Goal: Navigation & Orientation: Understand site structure

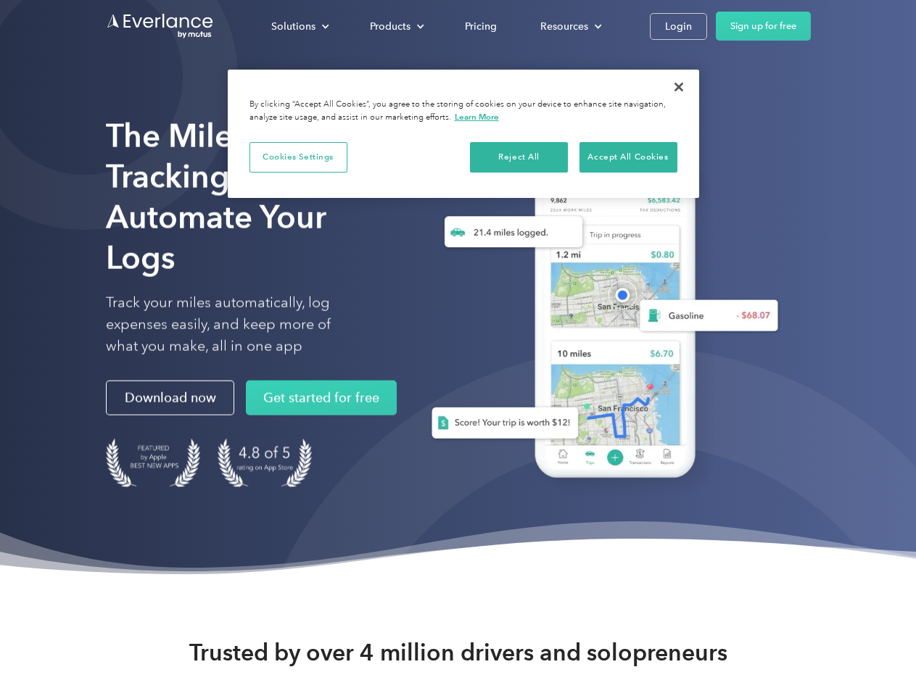
click at [299, 26] on div "Solutions" at bounding box center [293, 26] width 44 height 18
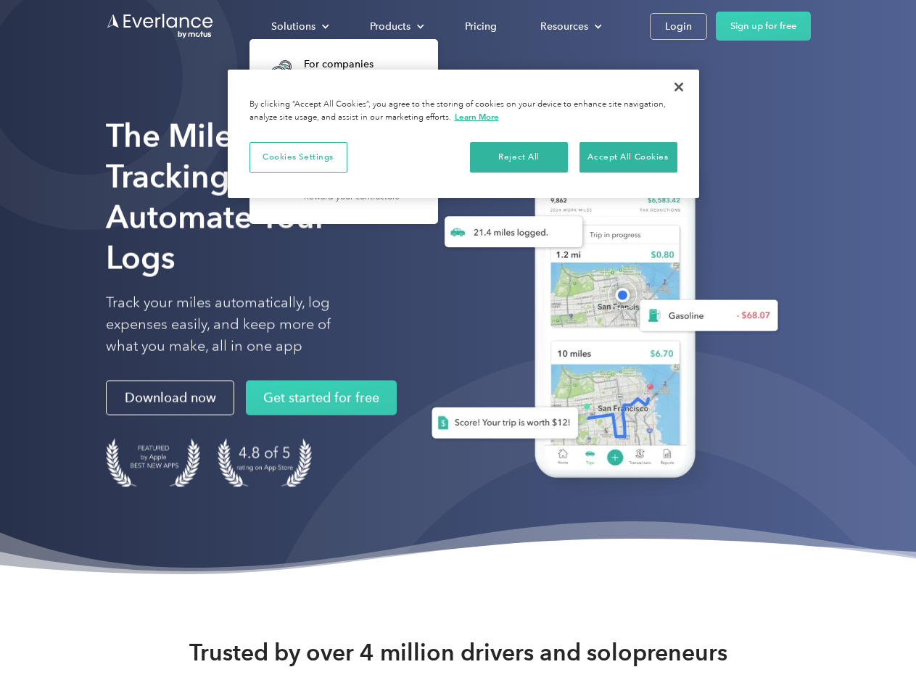
click at [395, 26] on div "Products" at bounding box center [390, 26] width 41 height 18
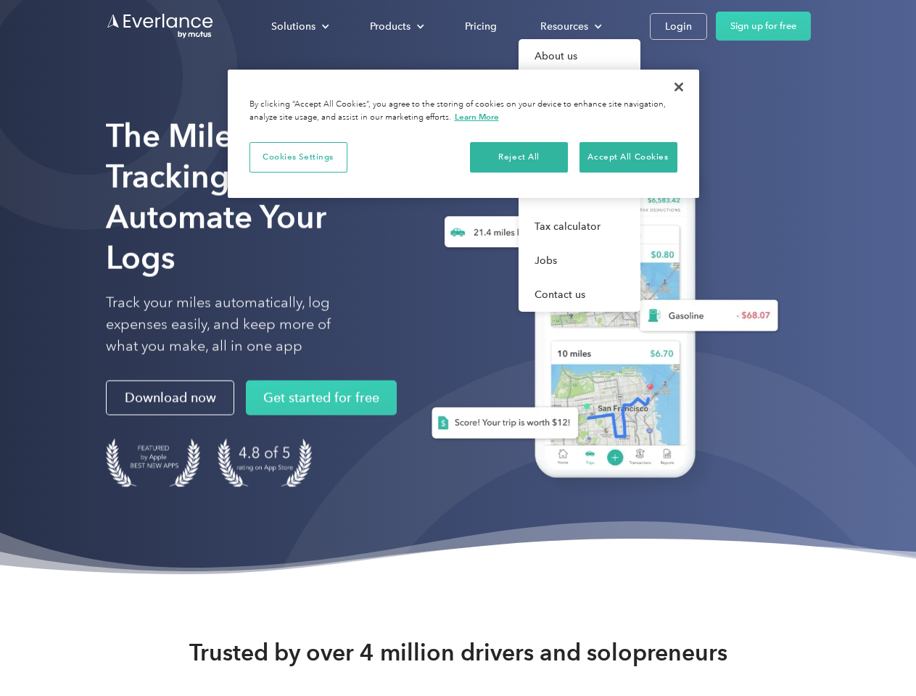
click at [569, 26] on div "Resources" at bounding box center [564, 26] width 48 height 18
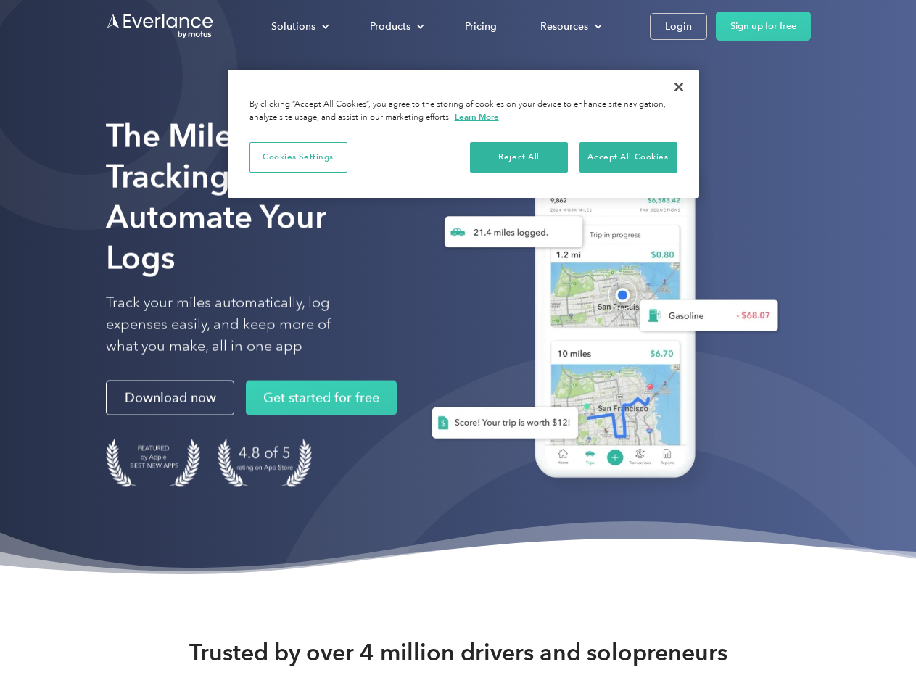
click at [298, 157] on button "Cookies Settings" at bounding box center [298, 157] width 98 height 30
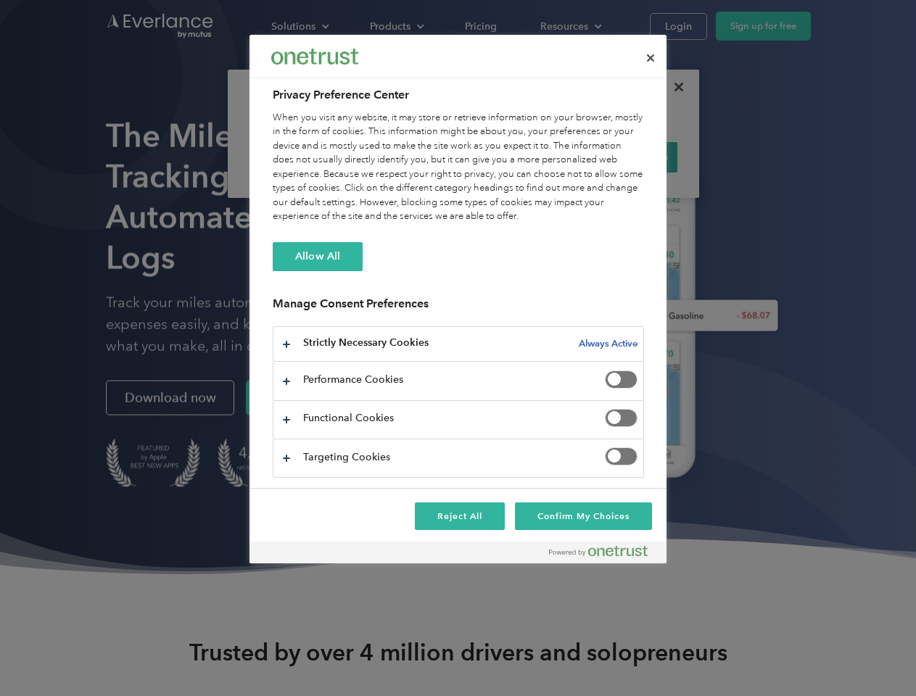
click at [519, 157] on div "When you visit any website, it may store or retrieve information on your browse…" at bounding box center [458, 167] width 371 height 113
click at [628, 157] on div "When you visit any website, it may store or retrieve information on your browse…" at bounding box center [458, 167] width 371 height 113
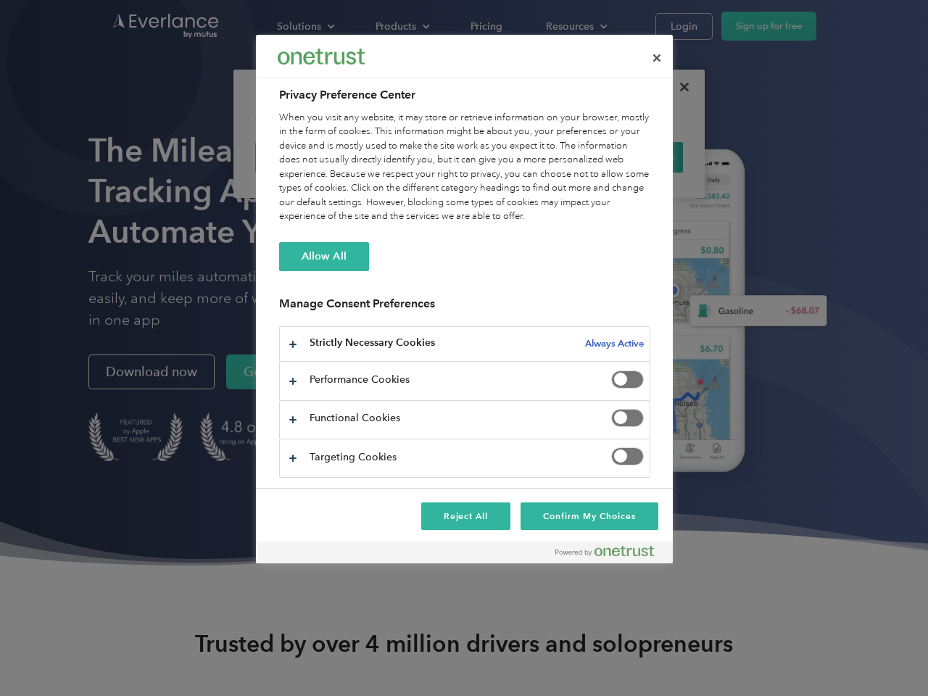
click at [679, 87] on div at bounding box center [464, 348] width 928 height 696
